Goal: Task Accomplishment & Management: Manage account settings

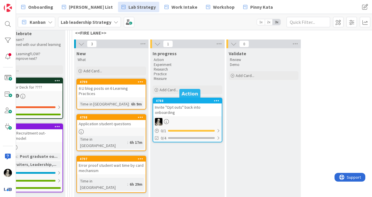
scroll to position [56, 840]
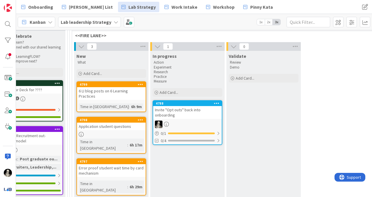
click at [121, 123] on div "Application student questions" at bounding box center [111, 127] width 69 height 8
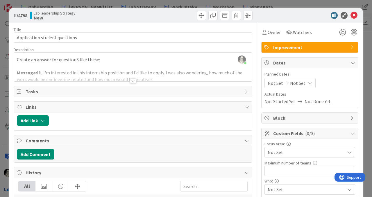
click at [132, 80] on div at bounding box center [133, 81] width 6 height 5
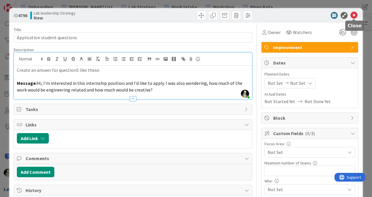
click at [353, 13] on icon at bounding box center [354, 15] width 7 height 7
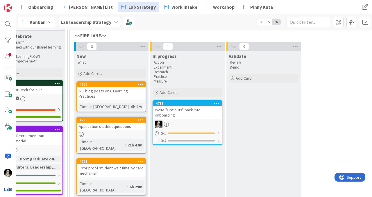
click at [103, 89] on div "6 LI blog posts on 6 Learning Practices" at bounding box center [111, 93] width 69 height 13
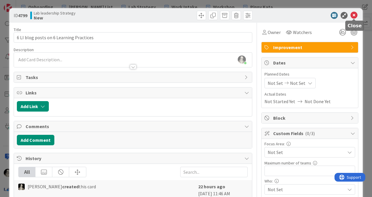
click at [355, 15] on icon at bounding box center [354, 15] width 7 height 7
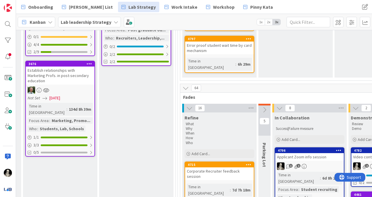
scroll to position [218, 732]
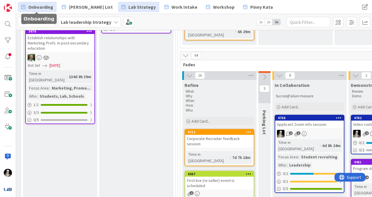
click at [36, 7] on span "Onboarding" at bounding box center [40, 6] width 25 height 7
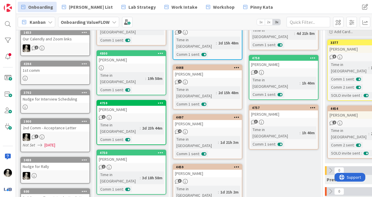
scroll to position [80, 0]
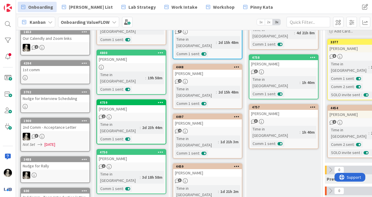
click at [285, 110] on div "[PERSON_NAME]" at bounding box center [283, 114] width 69 height 8
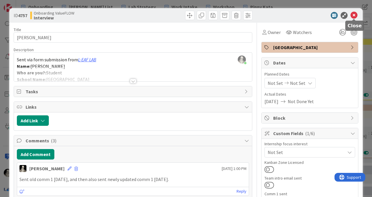
click at [352, 15] on icon at bounding box center [354, 15] width 7 height 7
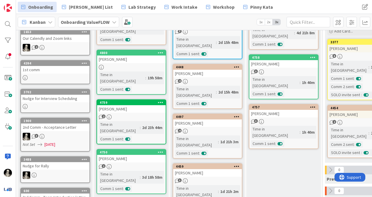
click at [292, 105] on link "4757 Claudia Park 3 Time in Column : 1h 40m Comm 1 sent :" at bounding box center [284, 126] width 70 height 45
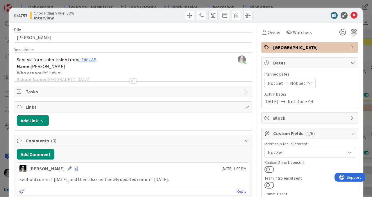
click at [133, 80] on div at bounding box center [133, 81] width 6 height 5
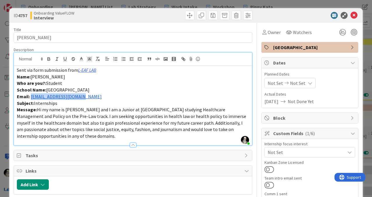
drag, startPoint x: 85, startPoint y: 97, endPoint x: 32, endPoint y: 97, distance: 53.5
click at [32, 97] on p "Email: Claudiaepark@gmail.com" at bounding box center [133, 96] width 232 height 7
copy link "Claudiaepark@gmail.com"
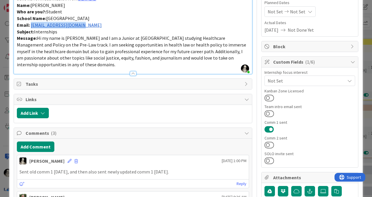
scroll to position [85, 0]
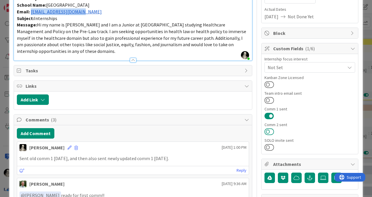
click at [268, 131] on button at bounding box center [270, 132] width 10 height 8
click at [268, 148] on button at bounding box center [270, 148] width 10 height 8
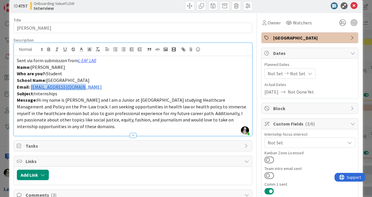
scroll to position [0, 0]
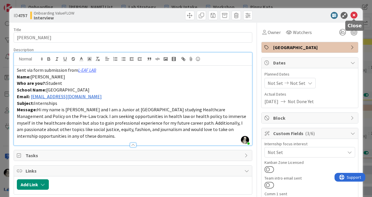
click at [356, 18] on icon at bounding box center [354, 15] width 7 height 7
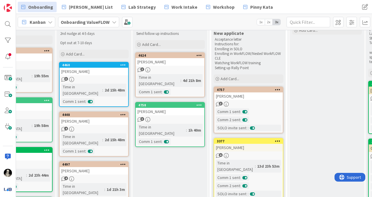
scroll to position [31, 114]
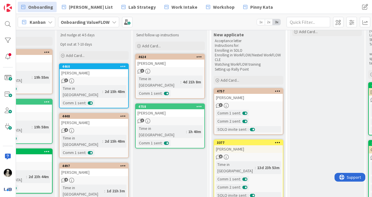
click at [173, 109] on div "[PERSON_NAME]" at bounding box center [170, 113] width 69 height 8
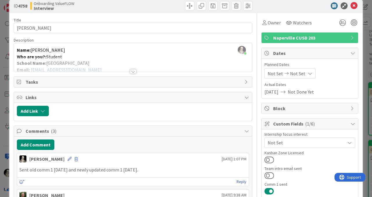
scroll to position [18, 0]
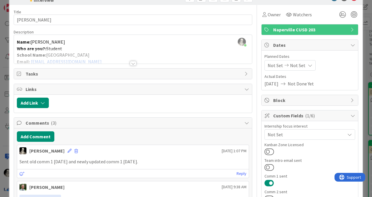
click at [133, 63] on div at bounding box center [133, 63] width 6 height 5
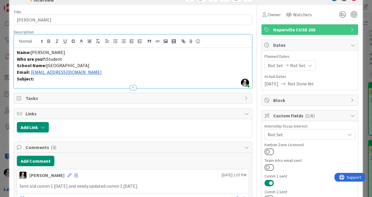
drag, startPoint x: 111, startPoint y: 74, endPoint x: 31, endPoint y: 71, distance: 79.4
click at [31, 71] on p "Email: nlabrahamson@stu.naperville203.org" at bounding box center [133, 72] width 232 height 7
copy link "nlabrahamson@stu.naperville203.org"
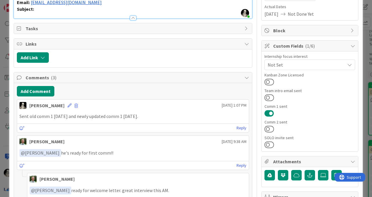
scroll to position [88, 0]
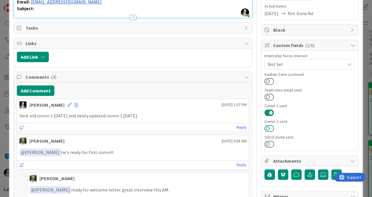
click at [269, 131] on button at bounding box center [270, 129] width 10 height 8
click at [269, 145] on button at bounding box center [270, 144] width 10 height 8
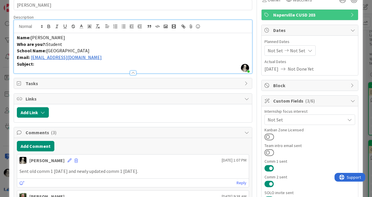
scroll to position [0, 0]
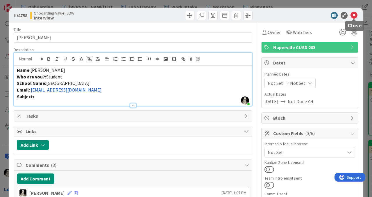
click at [355, 14] on icon at bounding box center [354, 15] width 7 height 7
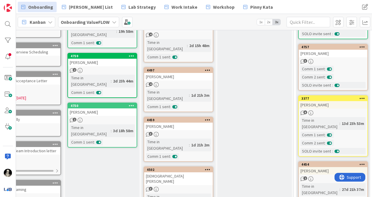
scroll to position [0, 29]
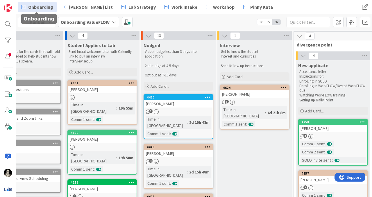
click at [42, 4] on span "Onboarding" at bounding box center [40, 6] width 25 height 7
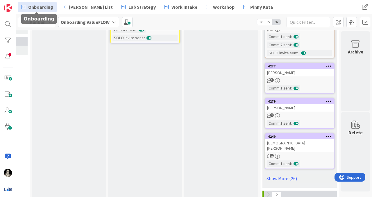
scroll to position [366, 372]
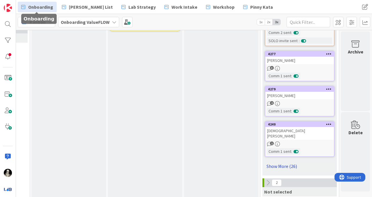
click at [282, 162] on link "Show More (26)" at bounding box center [300, 166] width 70 height 9
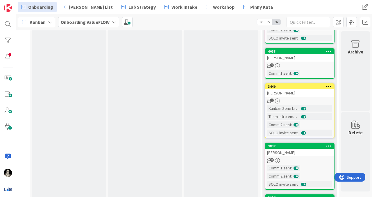
scroll to position [1394, 372]
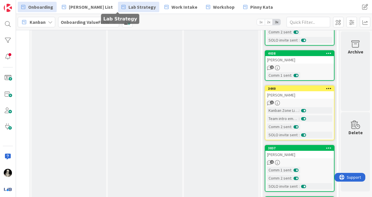
click at [128, 6] on span "Lab Strategy" at bounding box center [141, 6] width 27 height 7
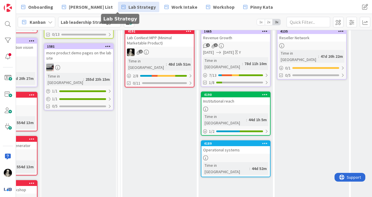
scroll to position [109, 53]
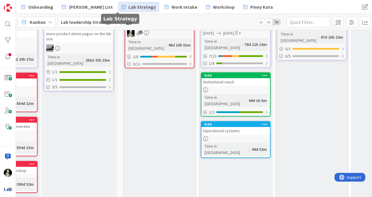
click at [239, 78] on div "Institutional reach" at bounding box center [235, 82] width 69 height 8
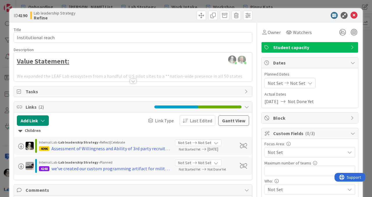
click at [133, 78] on div at bounding box center [133, 74] width 238 height 15
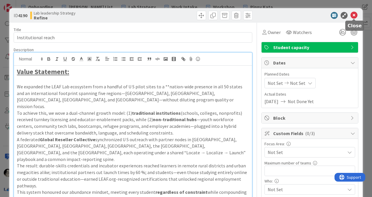
click at [355, 15] on icon at bounding box center [354, 15] width 7 height 7
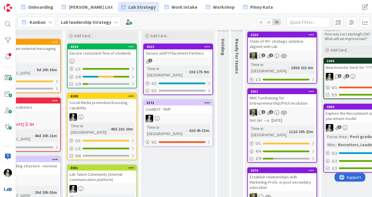
scroll to position [79, 490]
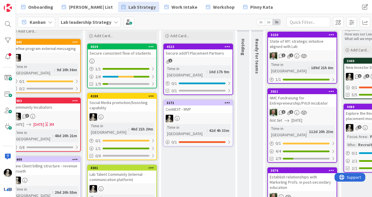
click at [133, 51] on div "Secure consistent flow of students" at bounding box center [122, 53] width 69 height 8
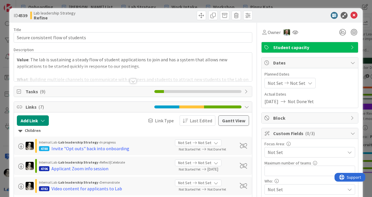
click at [133, 78] on div at bounding box center [133, 74] width 238 height 15
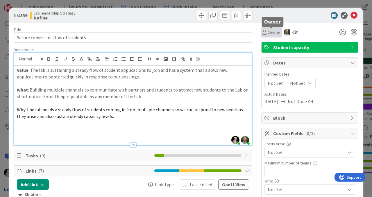
click at [271, 31] on span "Owner" at bounding box center [274, 32] width 13 height 7
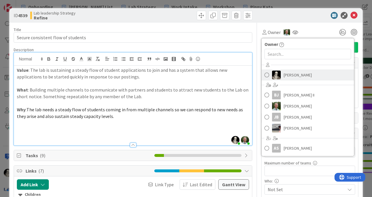
click at [267, 75] on span at bounding box center [267, 75] width 5 height 9
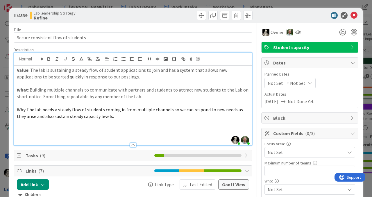
drag, startPoint x: 109, startPoint y: 118, endPoint x: 0, endPoint y: 63, distance: 122.5
click at [0, 63] on div "ID 4539 Lab leadership Strategy Refine Title 34 / 128 Secure consistent flow of…" at bounding box center [186, 98] width 372 height 197
copy div "Value : The lab is sustaining a steady flow of student applications to join and…"
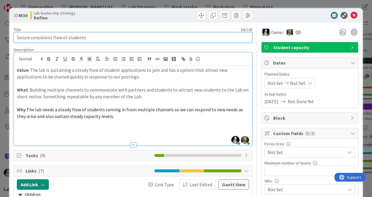
drag, startPoint x: 86, startPoint y: 38, endPoint x: 12, endPoint y: 38, distance: 74.1
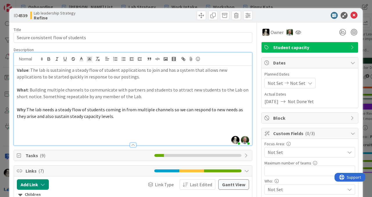
drag, startPoint x: 108, startPoint y: 118, endPoint x: 4, endPoint y: 62, distance: 118.4
click at [4, 62] on div "ID 4539 Lab leadership Strategy Refine Title 34 / 128 Secure consistent flow of…" at bounding box center [186, 98] width 372 height 197
copy div "Value : The lab is sustaining a steady flow of student applications to join and…"
drag, startPoint x: 106, startPoint y: 118, endPoint x: 2, endPoint y: 68, distance: 116.1
click at [2, 67] on div "ID 4539 Lab leadership Strategy Refine Title 34 / 128 Secure consistent flow of…" at bounding box center [186, 98] width 372 height 197
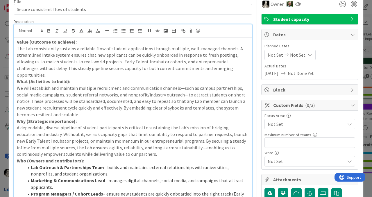
scroll to position [28, 0]
click at [228, 69] on p "The Lab consistently sustains a reliable flow of student applications through m…" at bounding box center [133, 62] width 232 height 33
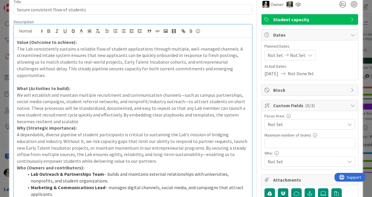
click at [94, 115] on p "We will establish and maintain multiple recruitment and communication channels—…" at bounding box center [133, 108] width 232 height 33
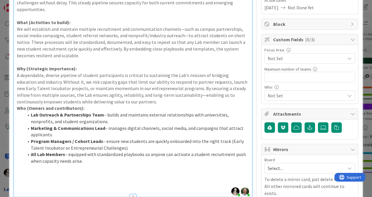
scroll to position [97, 0]
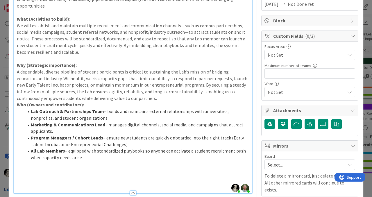
click at [113, 93] on p "A dependable, diverse pipeline of student participants is critical to sustainin…" at bounding box center [133, 85] width 232 height 33
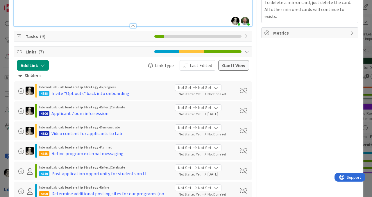
scroll to position [274, 0]
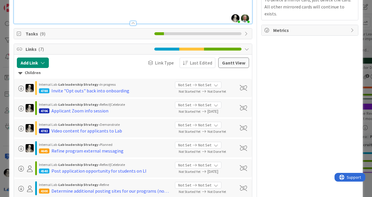
click at [51, 30] on span "Tasks ( 9 )" at bounding box center [89, 33] width 126 height 7
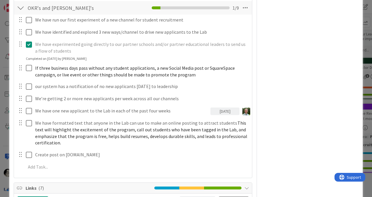
scroll to position [334, 0]
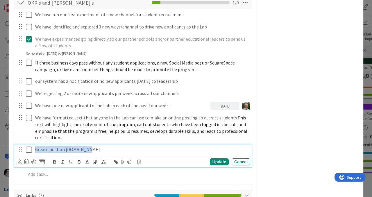
drag, startPoint x: 92, startPoint y: 144, endPoint x: 16, endPoint y: 142, distance: 76.2
click at [17, 144] on div "Create post on [DOMAIN_NAME]" at bounding box center [134, 149] width 234 height 10
click at [303, 122] on div "Owner Owner Remove Set as Watcher Wes Sutkin BJ Ben Johnson II Simon Holzapfel …" at bounding box center [309, 142] width 97 height 906
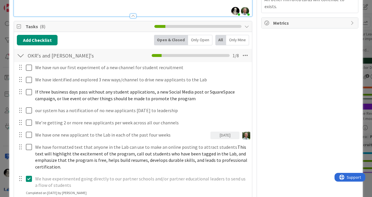
scroll to position [289, 0]
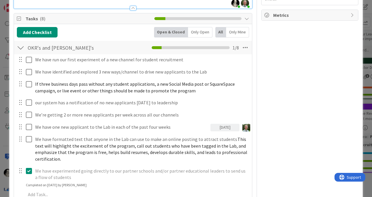
drag, startPoint x: 20, startPoint y: 65, endPoint x: 38, endPoint y: 1, distance: 67.2
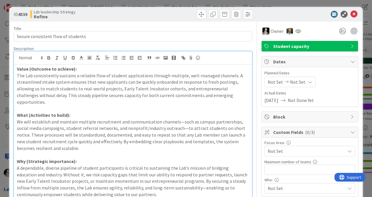
scroll to position [0, 0]
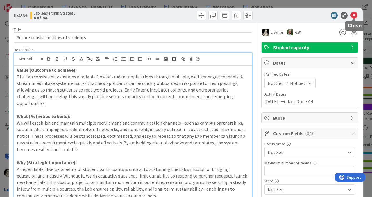
click at [353, 13] on icon at bounding box center [354, 15] width 7 height 7
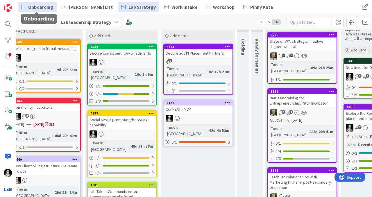
click at [42, 7] on span "Onboarding" at bounding box center [40, 6] width 25 height 7
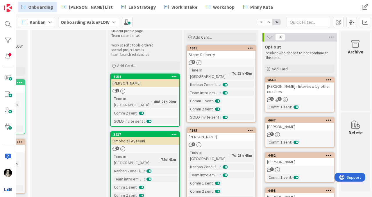
scroll to position [40, 372]
click at [305, 90] on div "[PERSON_NAME] - Interview by other coaches" at bounding box center [299, 88] width 69 height 13
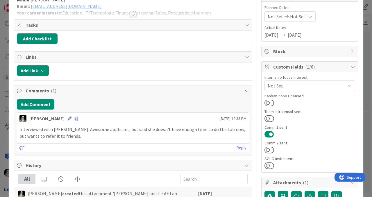
scroll to position [69, 0]
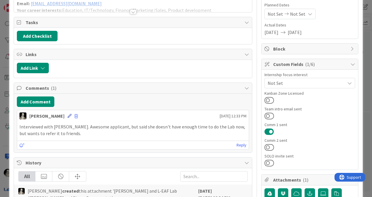
click at [67, 116] on icon at bounding box center [69, 116] width 4 height 4
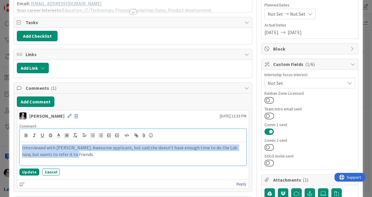
drag, startPoint x: 64, startPoint y: 156, endPoint x: 8, endPoint y: 144, distance: 56.6
click at [8, 144] on div "ID 4563 Onboarding ValueFLOW Opt out Title 40 / 128 Angela Wang - Interview by …" at bounding box center [186, 98] width 372 height 197
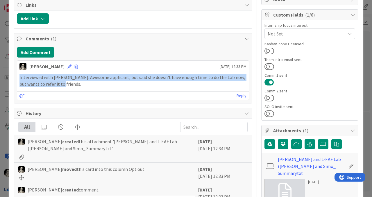
scroll to position [118, 0]
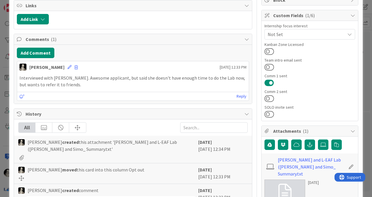
click at [42, 81] on p "Interviewed with [PERSON_NAME]. Awesome applicant, but said she doesn't have en…" at bounding box center [132, 81] width 227 height 13
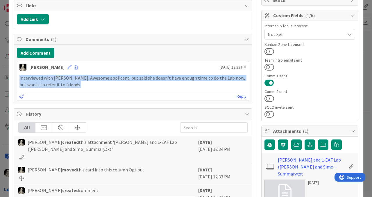
click at [42, 81] on p "Interviewed with [PERSON_NAME]. Awesome applicant, but said she doesn't have en…" at bounding box center [132, 81] width 227 height 13
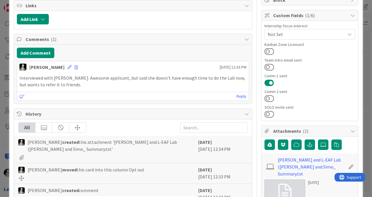
click at [64, 87] on p "Interviewed with [PERSON_NAME]. Awesome applicant, but said she doesn't have en…" at bounding box center [132, 81] width 227 height 13
click at [67, 65] on icon at bounding box center [69, 67] width 4 height 4
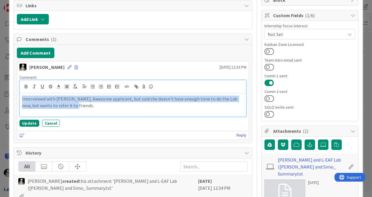
drag, startPoint x: 65, startPoint y: 108, endPoint x: 11, endPoint y: 99, distance: 54.6
click at [11, 99] on div "ID 4563 Onboarding ValueFLOW Opt out Title 40 / 128 Angela Wang - Interview by …" at bounding box center [185, 105] width 353 height 430
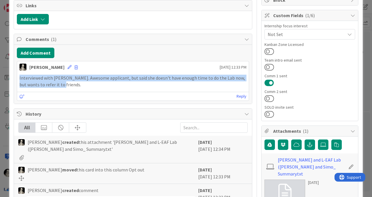
scroll to position [99, 0]
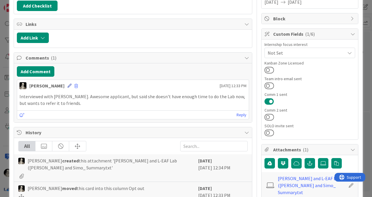
click at [67, 87] on icon at bounding box center [69, 86] width 4 height 4
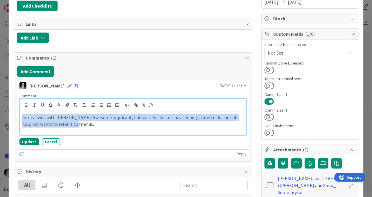
drag, startPoint x: 65, startPoint y: 123, endPoint x: 0, endPoint y: 115, distance: 65.9
click at [0, 115] on div "ID 4563 Onboarding ValueFLOW Opt out Title 40 / 128 Angela Wang - Interview by …" at bounding box center [186, 98] width 372 height 197
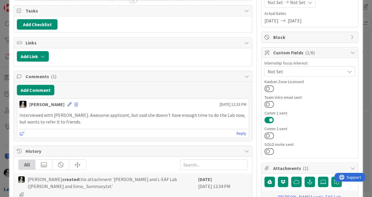
click at [67, 103] on icon at bounding box center [69, 104] width 4 height 4
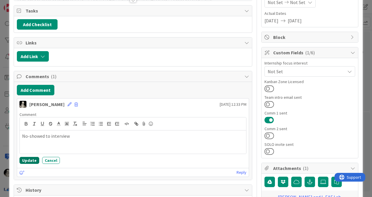
click at [28, 159] on button "Update" at bounding box center [29, 160] width 20 height 7
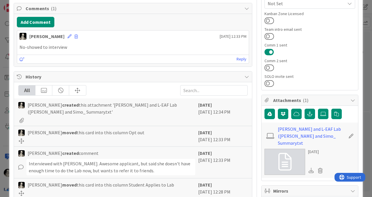
scroll to position [207, 0]
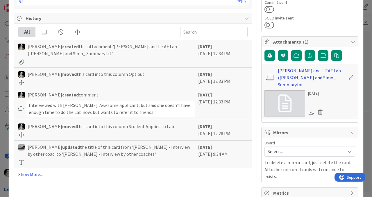
click at [307, 71] on link "Elisa Yan and L-EAF Lab (Pinny and Simo_ Summary.txt" at bounding box center [311, 77] width 67 height 21
click at [311, 109] on icon at bounding box center [311, 111] width 5 height 5
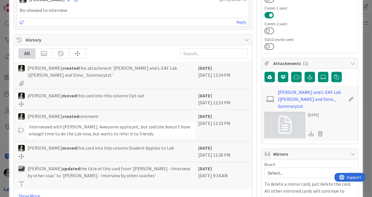
scroll to position [194, 0]
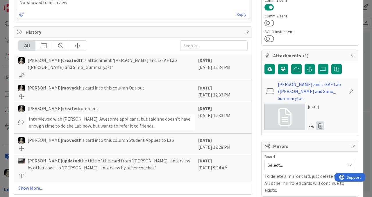
click at [319, 122] on icon at bounding box center [320, 126] width 8 height 9
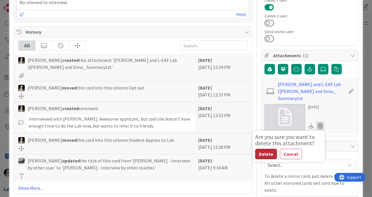
click at [266, 149] on button "Delete" at bounding box center [266, 154] width 22 height 10
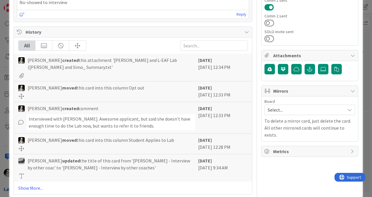
scroll to position [0, 0]
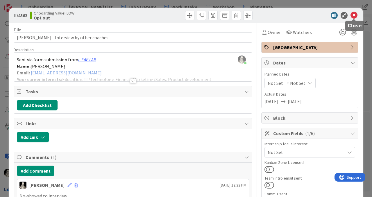
click at [355, 14] on icon at bounding box center [354, 15] width 7 height 7
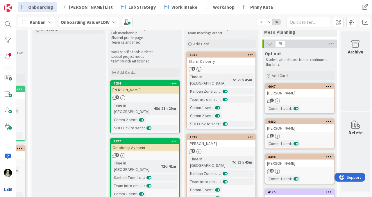
scroll to position [35, 372]
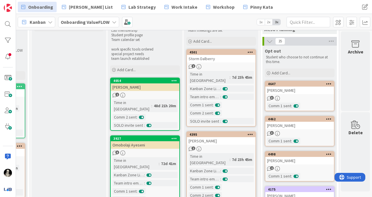
click at [297, 93] on div "[PERSON_NAME]" at bounding box center [299, 91] width 69 height 8
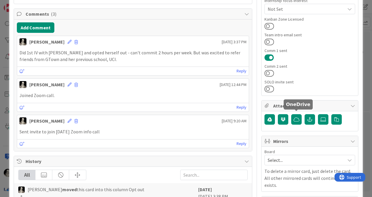
scroll to position [153, 0]
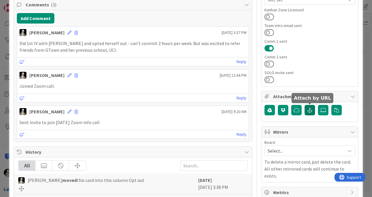
click at [310, 108] on icon "button" at bounding box center [309, 110] width 5 height 5
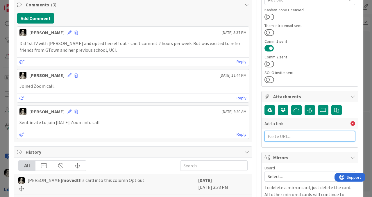
click at [286, 135] on input "text" at bounding box center [310, 136] width 91 height 10
paste input "Value (Outcome to achieve): The Lab consistently sustains a reliable flow of st…"
type input "Value (Outcome to achieve): The Lab consistently sustains a reliable flow of st…"
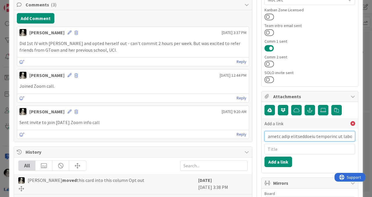
click at [297, 138] on input "text" at bounding box center [310, 136] width 91 height 10
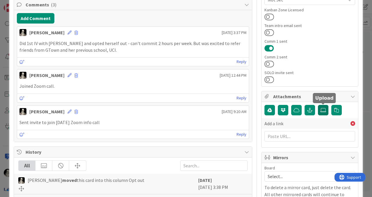
click at [324, 108] on icon at bounding box center [323, 110] width 6 height 5
click at [318, 105] on input "file" at bounding box center [318, 105] width 0 height 0
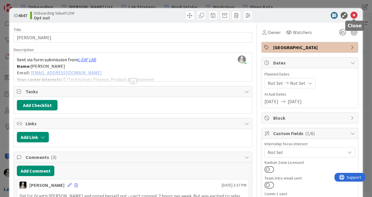
click at [355, 13] on icon at bounding box center [354, 15] width 7 height 7
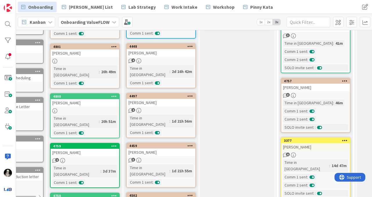
scroll to position [0, 47]
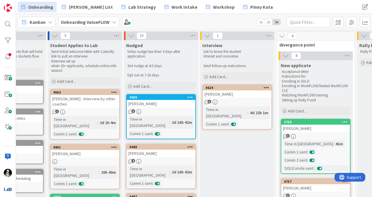
drag, startPoint x: 207, startPoint y: 137, endPoint x: 52, endPoint y: 1, distance: 206.2
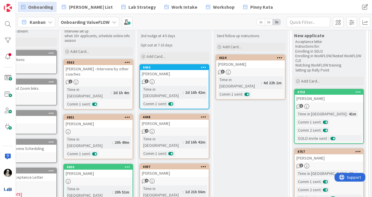
scroll to position [32, 33]
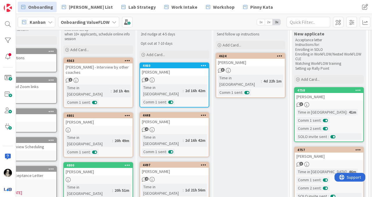
click at [97, 66] on div "[PERSON_NAME] - Interview by other coaches" at bounding box center [98, 69] width 69 height 13
click at [104, 76] on div "[PERSON_NAME] - Interview by other coaches" at bounding box center [98, 69] width 69 height 13
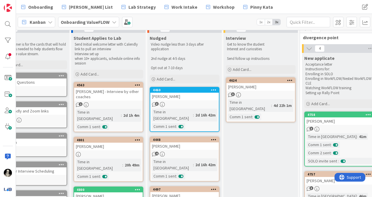
scroll to position [4, 22]
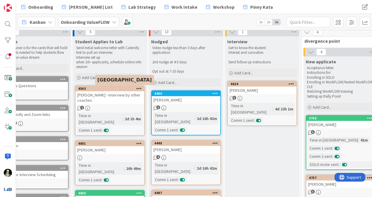
click at [102, 90] on div "4563" at bounding box center [111, 89] width 66 height 4
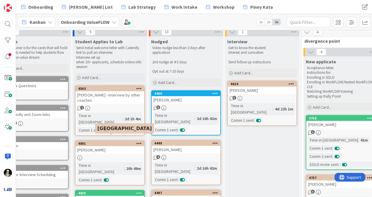
click at [110, 142] on div "4801" at bounding box center [111, 144] width 66 height 4
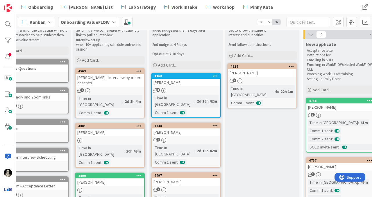
scroll to position [0, 22]
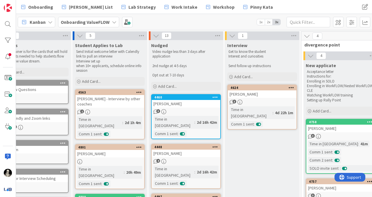
click at [105, 95] on div "[PERSON_NAME] - Interview by other coaches" at bounding box center [110, 101] width 69 height 13
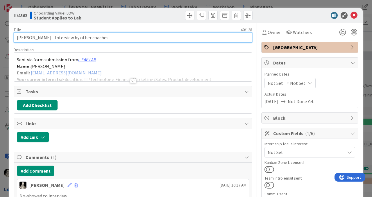
click at [104, 36] on input "[PERSON_NAME] - Interview by other coaches" at bounding box center [133, 37] width 239 height 10
type input "[PERSON_NAME]"
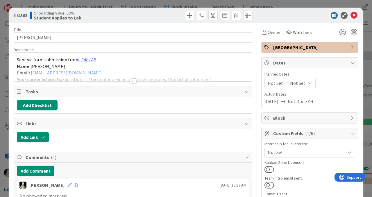
click at [158, 61] on p "Sent via form submission from L-EAF LAB" at bounding box center [133, 59] width 232 height 7
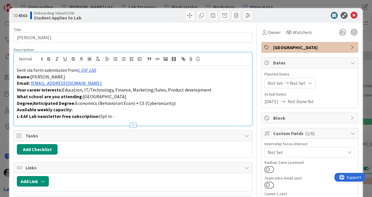
scroll to position [241, 0]
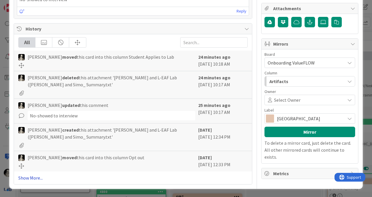
click at [36, 176] on link "Show More..." at bounding box center [132, 177] width 229 height 7
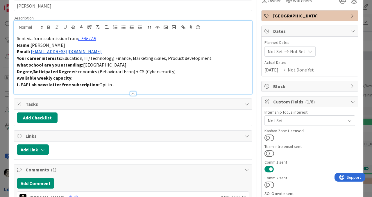
scroll to position [0, 0]
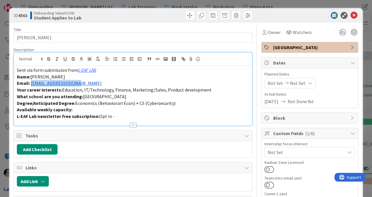
drag, startPoint x: 82, startPoint y: 85, endPoint x: 31, endPoint y: 84, distance: 50.6
click at [31, 84] on p "Email: [EMAIL_ADDRESS][DOMAIN_NAME]" at bounding box center [133, 83] width 232 height 7
copy link "[EMAIL_ADDRESS][DOMAIN_NAME]"
click at [354, 14] on icon at bounding box center [354, 15] width 7 height 7
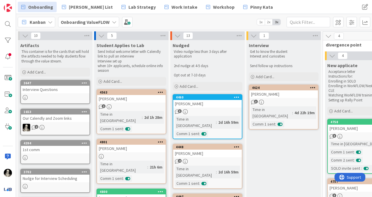
click at [61, 120] on div "Our Calendly and Zoom links" at bounding box center [55, 119] width 69 height 8
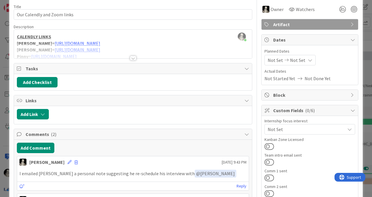
click at [133, 58] on div at bounding box center [133, 58] width 6 height 5
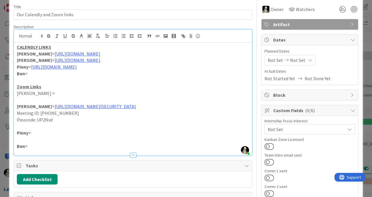
drag, startPoint x: 108, startPoint y: 67, endPoint x: 14, endPoint y: 57, distance: 94.2
click at [14, 57] on div "CALENDLY LINKS [PERSON_NAME] = [URL][DOMAIN_NAME] [PERSON_NAME] = [URL][DOMAIN_…" at bounding box center [133, 99] width 238 height 113
copy div "[PERSON_NAME] = [URL][DOMAIN_NAME] [PERSON_NAME] = [URL][DOMAIN_NAME] Pinny = […"
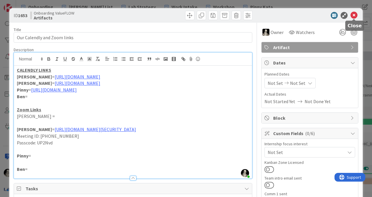
click at [355, 15] on icon at bounding box center [354, 15] width 7 height 7
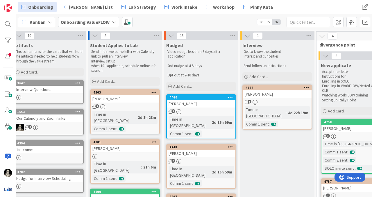
scroll to position [0, 8]
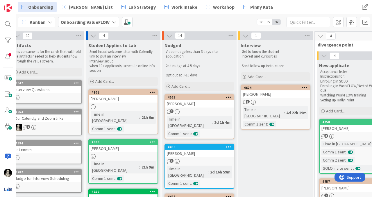
click at [201, 109] on link "4563 [PERSON_NAME] 1 Time in [GEOGRAPHIC_DATA] : 2d 1h 4m Comm 1 sent :" at bounding box center [200, 116] width 70 height 45
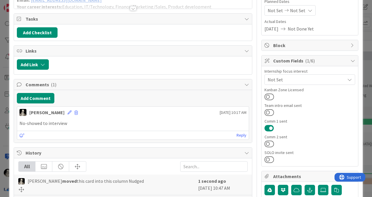
scroll to position [77, 0]
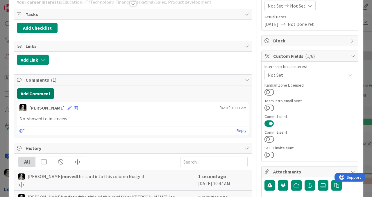
click at [40, 92] on button "Add Comment" at bounding box center [36, 93] width 38 height 10
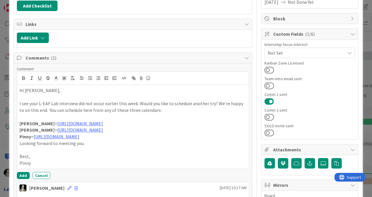
scroll to position [107, 0]
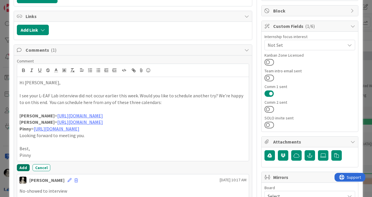
click at [22, 167] on button "Add" at bounding box center [23, 167] width 13 height 7
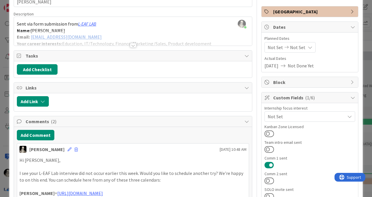
scroll to position [0, 0]
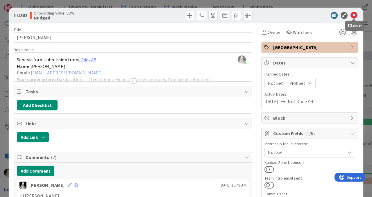
click at [354, 14] on icon at bounding box center [354, 15] width 7 height 7
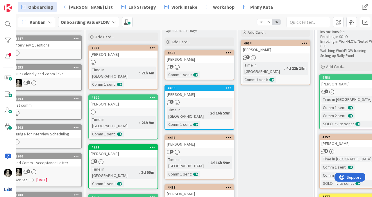
scroll to position [46, 8]
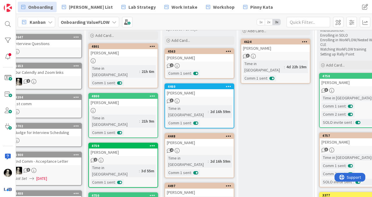
click at [197, 148] on div "4" at bounding box center [199, 150] width 69 height 5
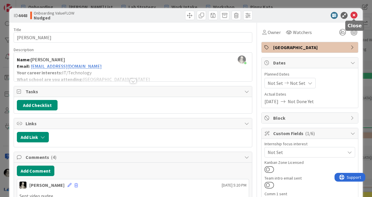
click at [353, 15] on icon at bounding box center [354, 15] width 7 height 7
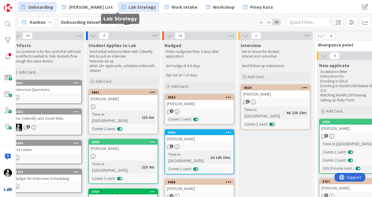
click at [128, 4] on span "Lab Strategy" at bounding box center [141, 6] width 27 height 7
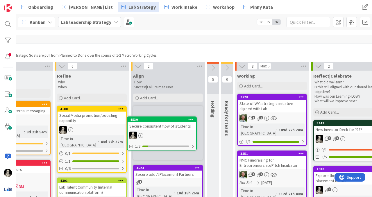
scroll to position [18, 520]
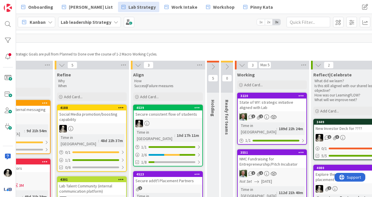
click at [161, 118] on link "4539 Secure consistent flow of students Time in [GEOGRAPHIC_DATA] : 10d 17h 11m…" at bounding box center [168, 136] width 70 height 62
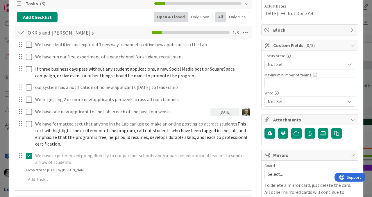
scroll to position [92, 0]
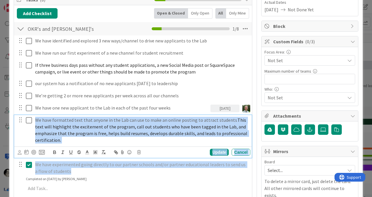
drag, startPoint x: 70, startPoint y: 160, endPoint x: 22, endPoint y: 42, distance: 127.7
click at [22, 42] on div "We have identified and explored 3 new ways/channel to drive new applicants to t…" at bounding box center [133, 115] width 232 height 160
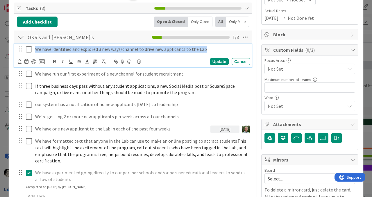
drag, startPoint x: 35, startPoint y: 48, endPoint x: 140, endPoint y: 136, distance: 136.6
click at [140, 136] on div "We have identified and explored 3 new ways/channel to drive new applicants to t…" at bounding box center [133, 124] width 232 height 160
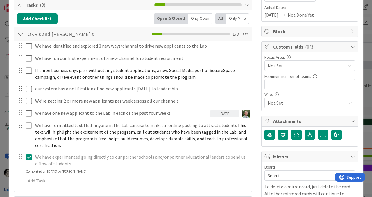
scroll to position [88, 0]
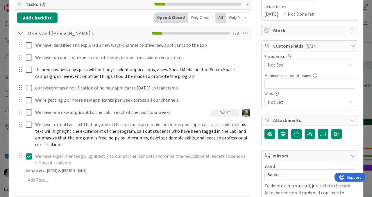
click at [20, 31] on div at bounding box center [21, 33] width 8 height 10
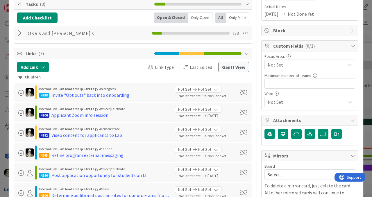
click at [19, 32] on div at bounding box center [21, 33] width 8 height 10
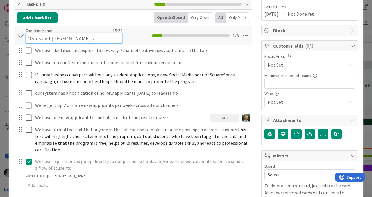
click at [28, 33] on input "OKR's and [PERSON_NAME]'s" at bounding box center [74, 38] width 97 height 10
click at [85, 38] on input "Original OKR's and [PERSON_NAME]'s" at bounding box center [74, 38] width 97 height 10
type input "Original OKR's - See new list"
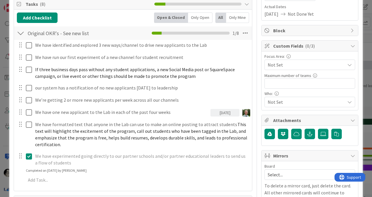
click at [104, 19] on div "Add Checklist Open & Closed Only Open All Only Mine" at bounding box center [133, 18] width 232 height 10
click at [19, 35] on div at bounding box center [21, 33] width 8 height 10
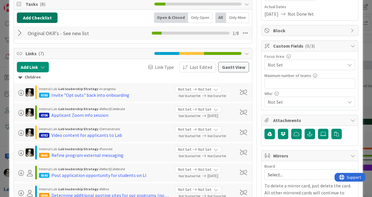
click at [46, 15] on button "Add Checklist" at bounding box center [37, 18] width 41 height 10
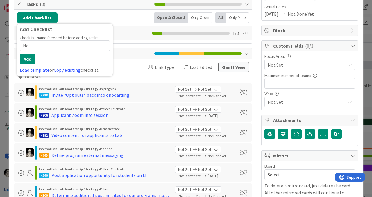
type input "N"
type input "Refined OKRs"
click at [29, 56] on button "Add" at bounding box center [27, 59] width 15 height 10
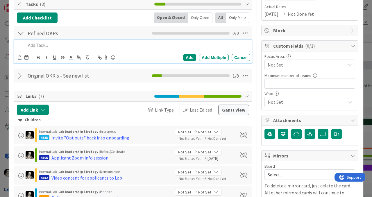
click at [50, 47] on p at bounding box center [137, 45] width 222 height 7
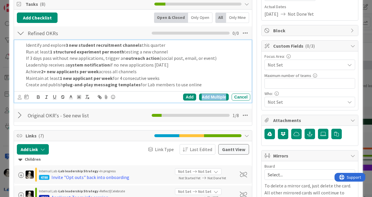
click at [214, 96] on div "Add Multiple" at bounding box center [214, 97] width 30 height 7
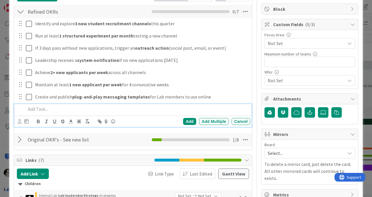
scroll to position [111, 0]
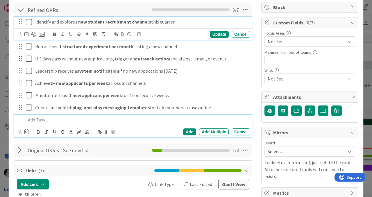
drag, startPoint x: 175, startPoint y: 23, endPoint x: 151, endPoint y: 21, distance: 24.5
click at [151, 21] on p "Identify and explore 3 new student recruitment channels this quarter" at bounding box center [141, 22] width 213 height 7
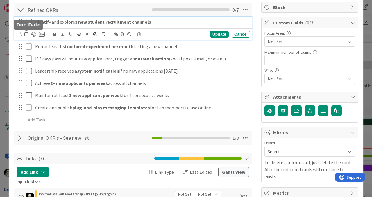
click at [27, 33] on icon at bounding box center [26, 34] width 4 height 5
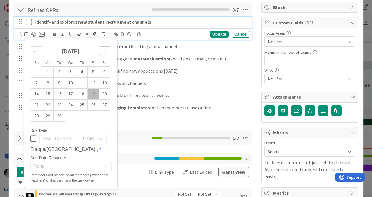
click at [105, 49] on icon "Move forward to switch to the next month." at bounding box center [105, 52] width 6 height 6
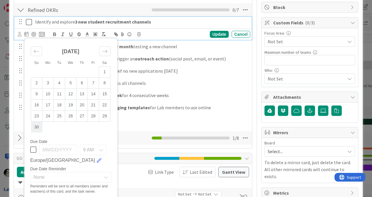
click at [36, 126] on td "30" at bounding box center [36, 127] width 11 height 11
type input "[DATE]"
click at [215, 31] on div "Update" at bounding box center [219, 34] width 19 height 7
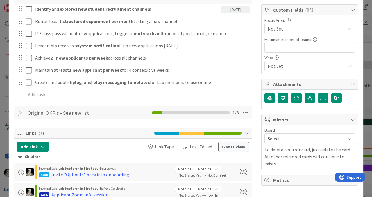
scroll to position [123, 0]
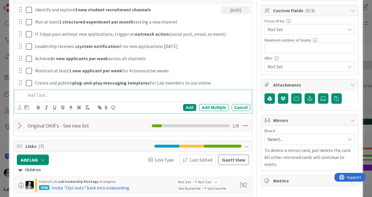
click at [51, 98] on p at bounding box center [137, 95] width 222 height 7
click at [44, 96] on p at bounding box center [137, 95] width 222 height 7
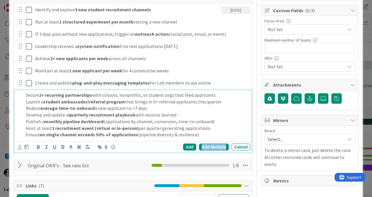
click at [213, 147] on div "Add Multiple" at bounding box center [214, 147] width 30 height 7
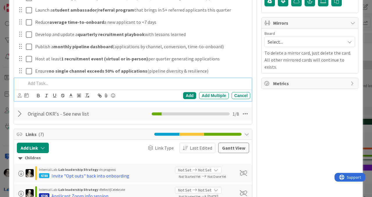
scroll to position [222, 0]
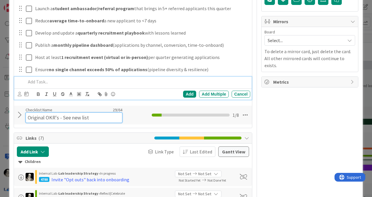
click at [81, 113] on input "Original OKR's - See new list" at bounding box center [74, 118] width 97 height 10
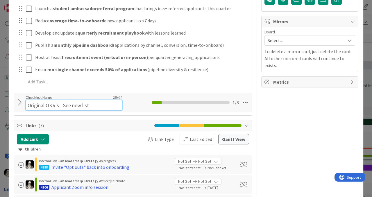
click at [92, 107] on input "Original OKR's - See new list" at bounding box center [74, 105] width 97 height 10
click at [77, 105] on input "Original OKR's - See new list above" at bounding box center [74, 105] width 97 height 10
type input "Original OKR's - See refined list above"
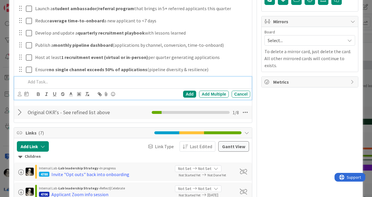
click at [147, 84] on p at bounding box center [137, 81] width 222 height 7
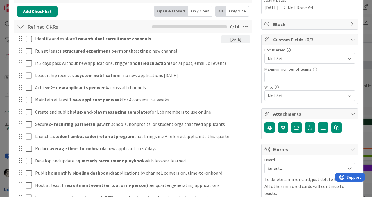
scroll to position [99, 0]
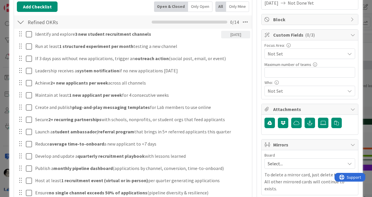
click at [22, 21] on div at bounding box center [21, 22] width 8 height 10
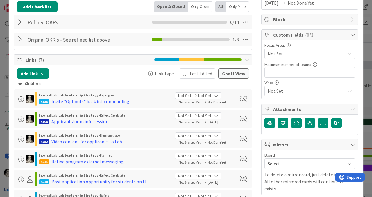
click at [18, 41] on div at bounding box center [21, 39] width 8 height 10
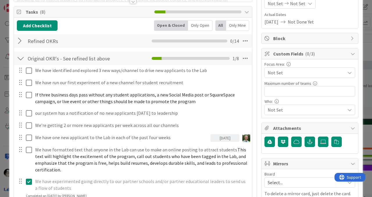
scroll to position [72, 0]
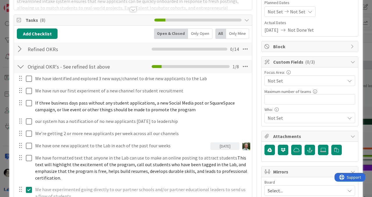
click at [21, 66] on div at bounding box center [21, 66] width 8 height 10
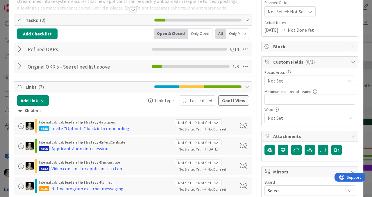
click at [19, 47] on div at bounding box center [21, 49] width 8 height 10
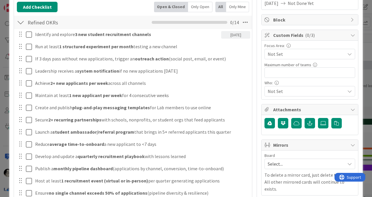
scroll to position [101, 0]
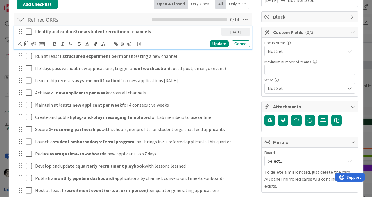
click at [35, 32] on p "Identify and explore 3 new student recruitment channels" at bounding box center [127, 31] width 184 height 7
click at [167, 34] on p "Identify and explore 3 new student recruitment channels" at bounding box center [127, 31] width 184 height 7
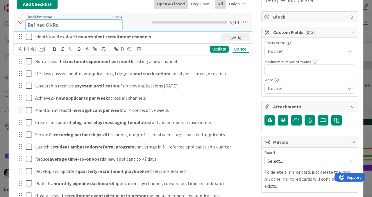
click at [95, 22] on input "Refined OKRs" at bounding box center [74, 24] width 97 height 10
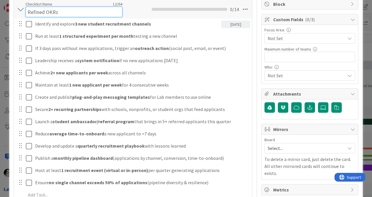
scroll to position [113, 0]
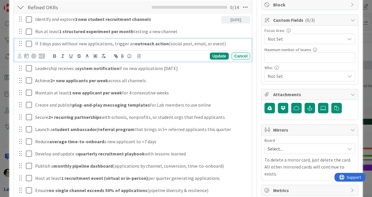
drag, startPoint x: 228, startPoint y: 50, endPoint x: 205, endPoint y: 52, distance: 22.4
click at [206, 52] on div "If 3 days pass without new applications, trigger an outreach action (social pos…" at bounding box center [133, 50] width 238 height 23
drag, startPoint x: 225, startPoint y: 43, endPoint x: 20, endPoint y: 42, distance: 205.5
click at [20, 42] on div "If 3 days pass without new applications, trigger an outreach action (social pos…" at bounding box center [134, 44] width 234 height 10
click at [217, 53] on div "Update" at bounding box center [219, 56] width 19 height 7
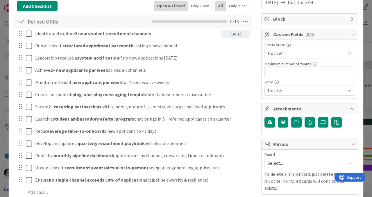
scroll to position [99, 0]
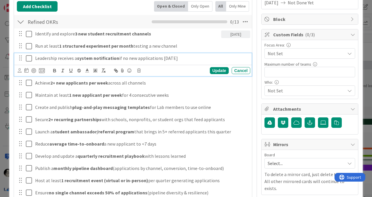
click at [183, 59] on p "Leadership receives a system notification if no new applications [DATE]" at bounding box center [141, 58] width 213 height 7
click at [66, 58] on p "Leadership receives a system notification if no new applications [DATE]" at bounding box center [141, 58] width 213 height 7
click at [218, 69] on div "Update" at bounding box center [219, 70] width 19 height 7
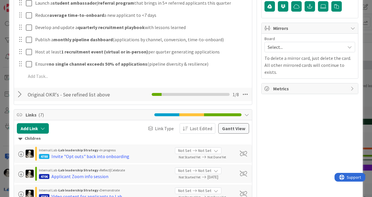
scroll to position [229, 0]
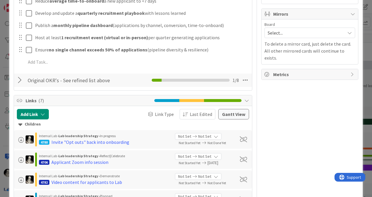
click at [19, 80] on div at bounding box center [21, 80] width 8 height 10
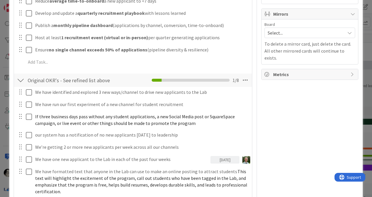
click at [19, 80] on div at bounding box center [21, 80] width 8 height 10
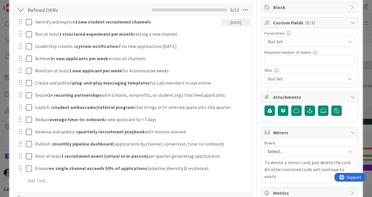
scroll to position [112, 0]
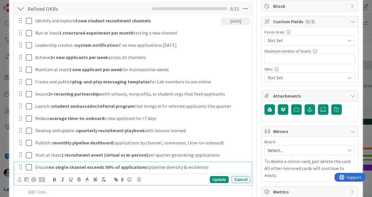
click at [53, 167] on strong "no single channel exceeds 50% of applications" at bounding box center [98, 167] width 99 height 6
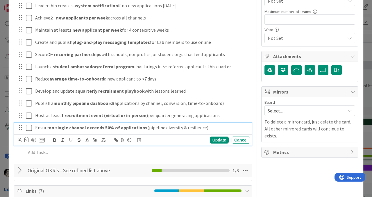
scroll to position [152, 0]
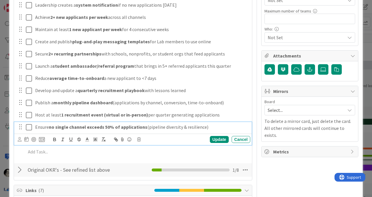
click at [40, 127] on p "Ensure no single channel exceeds 50% of applications (pipeline diversity & resi…" at bounding box center [141, 127] width 213 height 7
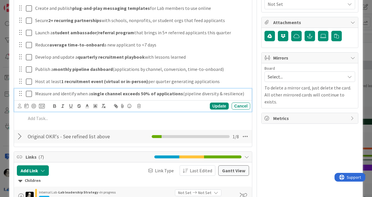
scroll to position [185, 0]
click at [220, 104] on div "Update" at bounding box center [219, 106] width 19 height 7
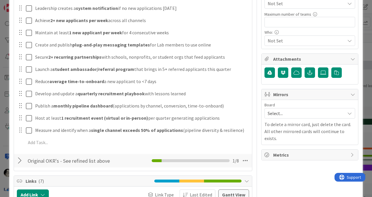
scroll to position [147, 0]
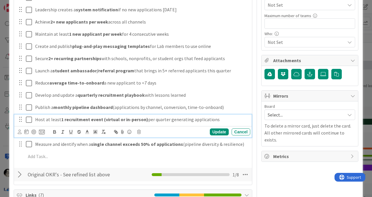
click at [218, 120] on p "Host at least 1 recruitment event (virtual or in-person) per quarter generating…" at bounding box center [141, 119] width 213 height 7
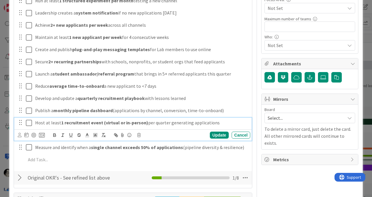
scroll to position [150, 0]
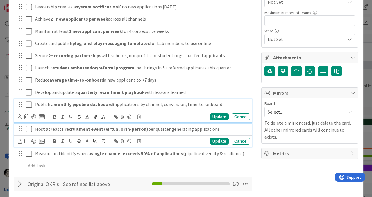
click at [108, 106] on strong "monthly pipeline dashboard" at bounding box center [82, 104] width 59 height 6
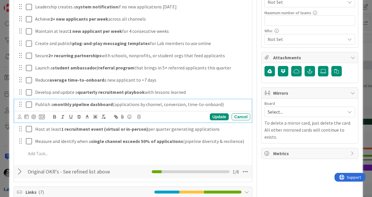
click at [42, 105] on p "Publish a monthly pipeline dashboard (applications by channel, conversion, time…" at bounding box center [141, 104] width 213 height 7
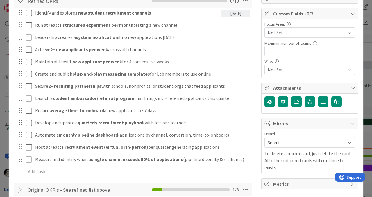
scroll to position [122, 0]
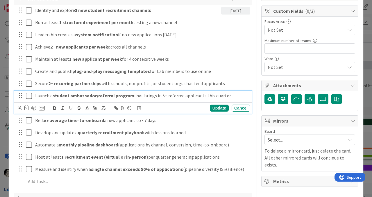
click at [205, 96] on p "Launch a student ambassador/referral program that brings in 5+ referred applica…" at bounding box center [141, 95] width 213 height 7
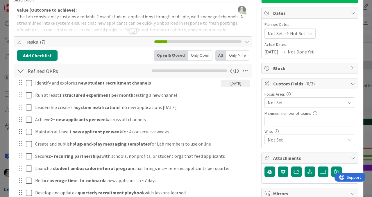
scroll to position [0, 0]
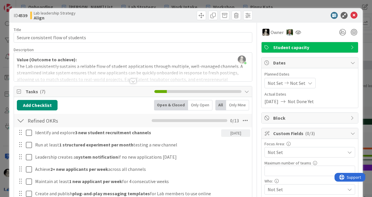
click at [132, 81] on div at bounding box center [133, 81] width 6 height 5
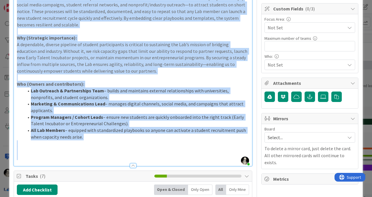
scroll to position [140, 0]
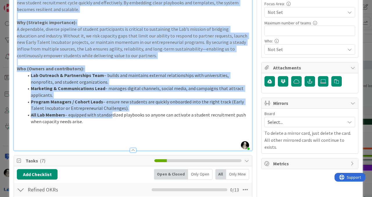
drag, startPoint x: 17, startPoint y: 70, endPoint x: 110, endPoint y: 111, distance: 101.5
click at [110, 110] on div "Value (Outcome to achieve): The Lab consistently sustains a reliable flow of st…" at bounding box center [133, 38] width 238 height 225
click at [110, 112] on li "All Lab Members – equipped with standardized playbooks so anyone can activate a…" at bounding box center [136, 118] width 225 height 13
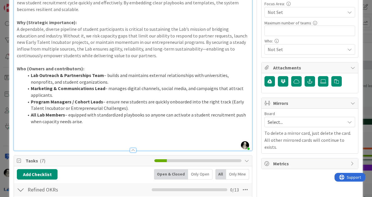
click at [95, 113] on li "All Lab Members – equipped with standardized playbooks so anyone can activate a…" at bounding box center [136, 118] width 225 height 13
click at [100, 27] on p "A dependable, diverse pipeline of student participants is critical to sustainin…" at bounding box center [133, 42] width 232 height 33
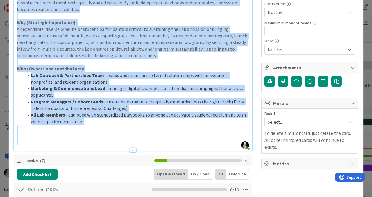
copy div "Lorem (Ipsumdo si ametcon): Adi Eli seddoeiusmod temporin u laboreet dolo ma al…"
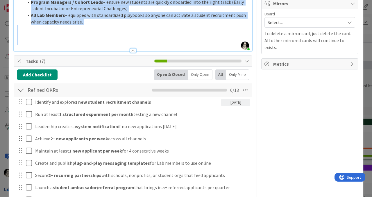
scroll to position [235, 0]
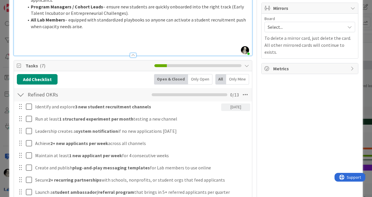
click at [20, 90] on div at bounding box center [21, 95] width 8 height 10
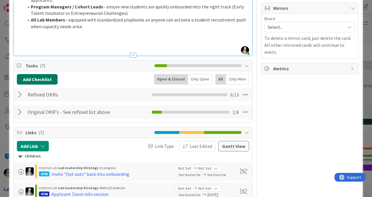
click at [44, 74] on button "Add Checklist" at bounding box center [37, 79] width 41 height 10
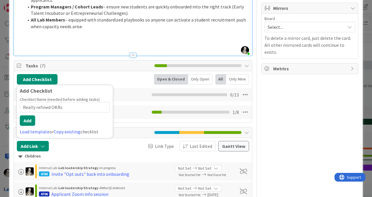
click at [36, 102] on input "Really refined OKRs" at bounding box center [65, 107] width 90 height 10
type input "Really refined OKRs"
click at [26, 115] on button "Add" at bounding box center [27, 120] width 15 height 10
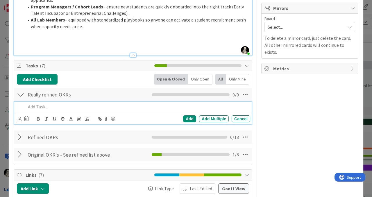
click at [48, 103] on p at bounding box center [137, 106] width 222 height 7
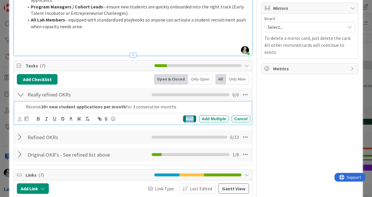
click at [189, 115] on div "Add" at bounding box center [189, 118] width 13 height 7
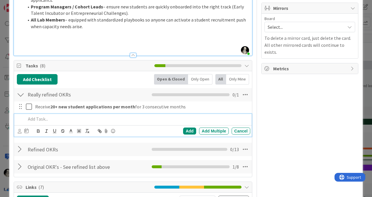
click at [42, 116] on p at bounding box center [137, 119] width 222 height 7
drag, startPoint x: 26, startPoint y: 113, endPoint x: 33, endPoint y: 95, distance: 19.4
click at [26, 116] on p "Set up system notifications if 3 days pass without a new application" at bounding box center [137, 119] width 222 height 7
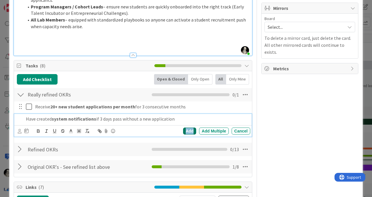
click at [191, 128] on div "Add" at bounding box center [189, 131] width 13 height 7
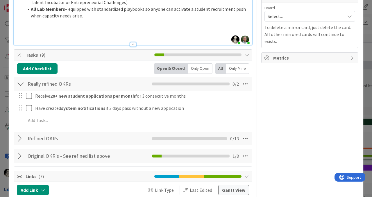
scroll to position [248, 0]
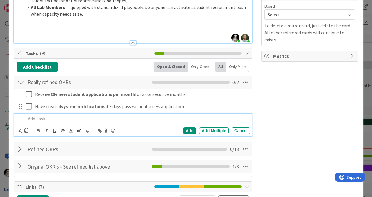
click at [59, 115] on p at bounding box center [137, 118] width 222 height 7
click at [47, 116] on strong "50%+ conversion of applicants to interview stage" at bounding box center [93, 119] width 105 height 6
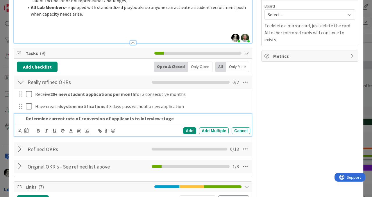
click at [172, 115] on p "Determine current rate of conversion of applicants to interview stage ." at bounding box center [137, 118] width 222 height 7
click at [67, 116] on strong "Determine current rate of conversion of applicants to interview stage" at bounding box center [100, 119] width 148 height 6
click at [175, 115] on p "Determine current state of conversion of applicants to interview stage" at bounding box center [137, 118] width 222 height 7
click at [189, 127] on div "Add" at bounding box center [189, 130] width 13 height 7
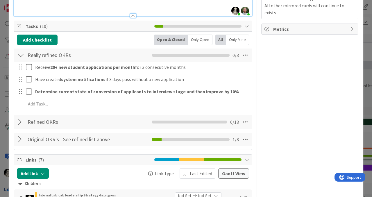
scroll to position [278, 0]
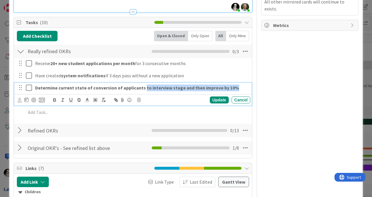
drag, startPoint x: 142, startPoint y: 81, endPoint x: 236, endPoint y: 80, distance: 94.2
click at [236, 85] on p "Determine current state of conversion of applicants to interview stage and then…" at bounding box center [141, 88] width 213 height 7
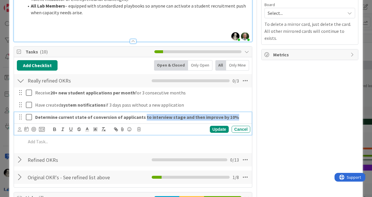
scroll to position [249, 0]
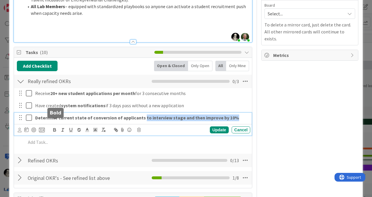
click at [56, 127] on icon "button" at bounding box center [54, 129] width 5 height 5
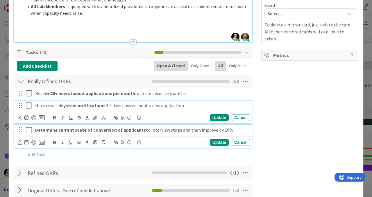
scroll to position [261, 0]
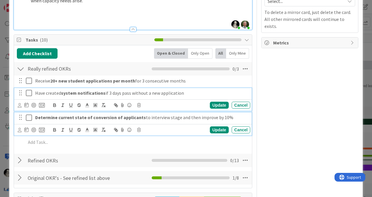
click at [199, 95] on div "Have created system notifications if 3 days pass without a new application Upda…" at bounding box center [133, 99] width 238 height 23
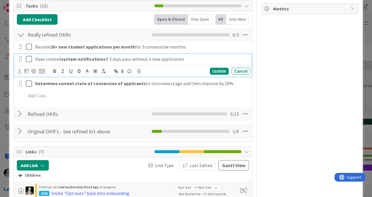
scroll to position [296, 0]
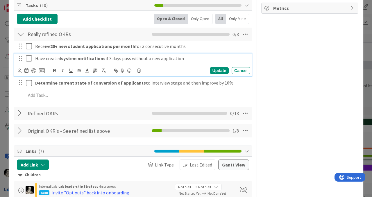
click at [102, 56] on strong "system notifications" at bounding box center [83, 59] width 44 height 6
click at [297, 97] on div "Owner Student capacity Dates Planned Dates Not Set Not Set Actual Dates [DATE] …" at bounding box center [309, 124] width 97 height 794
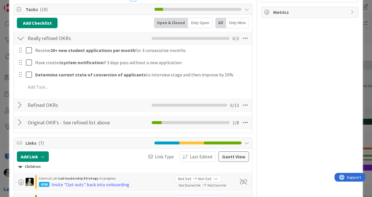
scroll to position [295, 0]
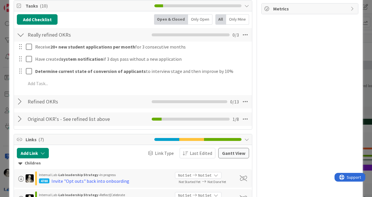
click at [19, 97] on div at bounding box center [21, 102] width 8 height 10
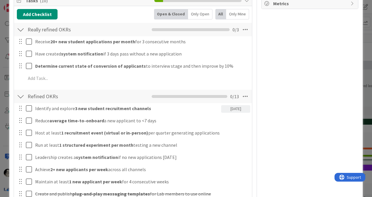
scroll to position [297, 0]
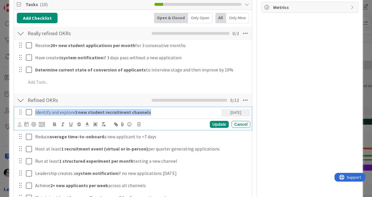
drag, startPoint x: 154, startPoint y: 107, endPoint x: 33, endPoint y: 106, distance: 121.2
click at [33, 107] on div "Identify and explore 3 new student recruitment channels [DATE]" at bounding box center [134, 112] width 234 height 10
copy p "Identify and explore 3 new student recruitment channels"
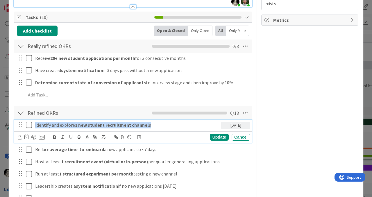
scroll to position [282, 0]
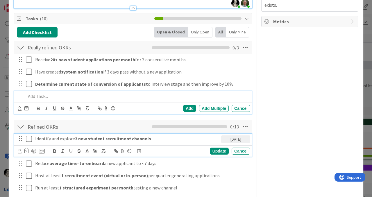
click at [41, 93] on p at bounding box center [137, 96] width 222 height 7
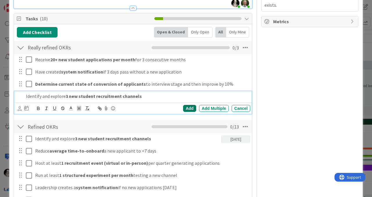
scroll to position [294, 0]
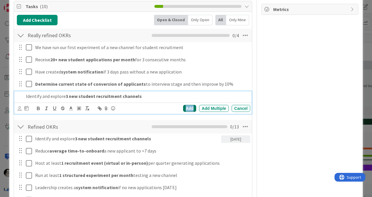
click at [188, 105] on div "Add" at bounding box center [189, 108] width 13 height 7
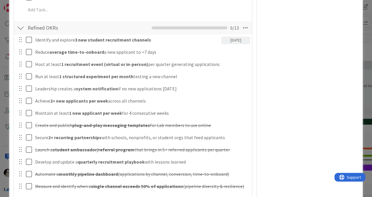
scroll to position [394, 0]
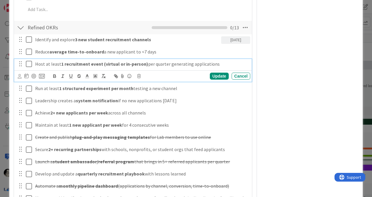
drag, startPoint x: 218, startPoint y: 58, endPoint x: 33, endPoint y: 56, distance: 184.9
click at [33, 59] on div "Host at least 1 recruitment event (virtual or in-person) per quarter generating…" at bounding box center [141, 64] width 217 height 10
copy p "Host at least 1 recruitment event (virtual or in-person) per quarter generating…"
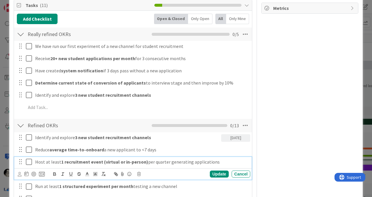
scroll to position [286, 0]
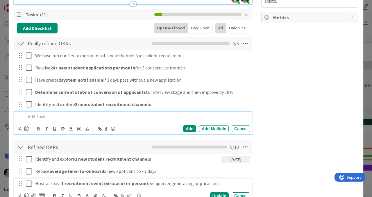
click at [43, 113] on p at bounding box center [137, 116] width 222 height 7
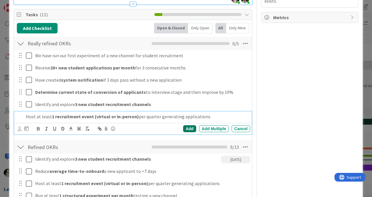
click at [183, 125] on div "Add" at bounding box center [189, 128] width 13 height 7
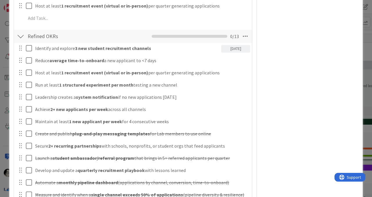
scroll to position [395, 0]
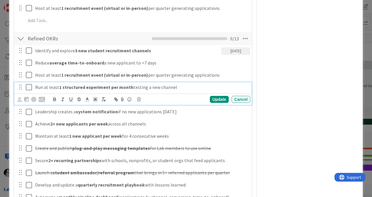
drag, startPoint x: 177, startPoint y: 82, endPoint x: 32, endPoint y: 82, distance: 145.4
click at [32, 82] on div "Run at least 1 structured experiment per month testing a new channel" at bounding box center [134, 87] width 234 height 10
copy p "Run at least 1 structured experiment per month testing a new channel"
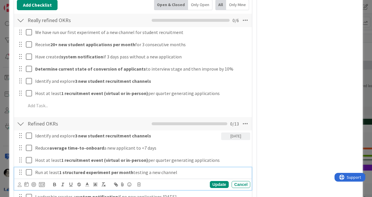
scroll to position [308, 0]
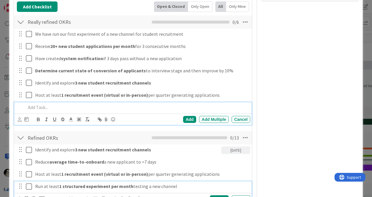
click at [40, 104] on p at bounding box center [137, 107] width 222 height 7
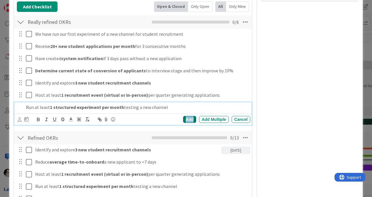
click at [188, 116] on div "Add" at bounding box center [189, 119] width 13 height 7
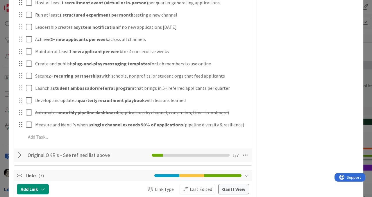
scroll to position [483, 0]
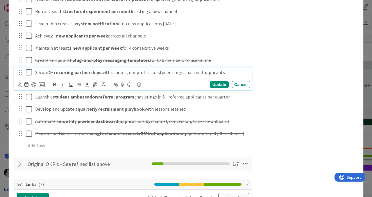
drag, startPoint x: 224, startPoint y: 66, endPoint x: 33, endPoint y: 67, distance: 190.7
click at [33, 67] on div "Secure 2+ recurring partnerships with schools, nonprofits, or student orgs that…" at bounding box center [141, 72] width 217 height 10
copy p "Secure 2+ recurring partnerships with schools, nonprofits, or student orgs that…"
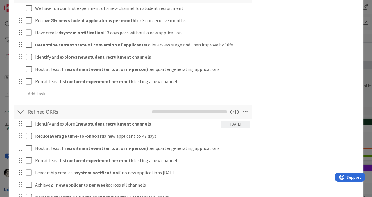
scroll to position [333, 0]
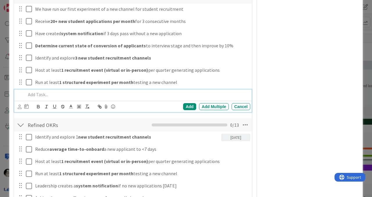
click at [38, 91] on p at bounding box center [137, 94] width 222 height 7
click at [189, 103] on div "Add" at bounding box center [189, 106] width 13 height 7
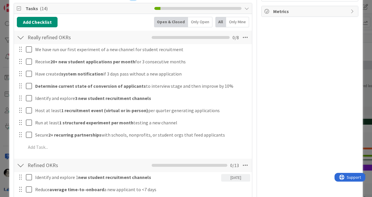
scroll to position [294, 0]
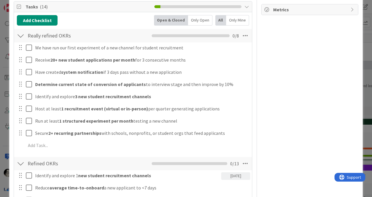
click at [19, 158] on div at bounding box center [21, 163] width 8 height 10
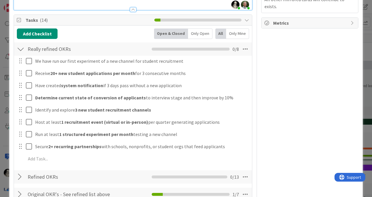
scroll to position [285, 0]
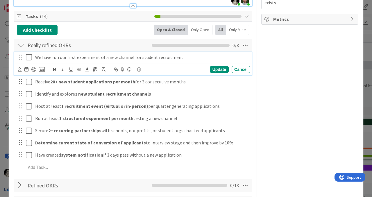
click at [63, 54] on p "We have run our first experiment of a new channel for student recruitment" at bounding box center [141, 57] width 213 height 7
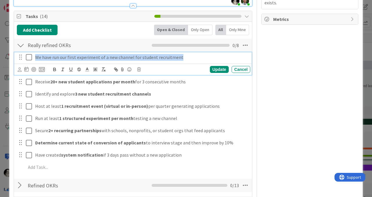
click at [63, 54] on p "We have run our first experiment of a new channel for student recruitment" at bounding box center [141, 57] width 213 height 7
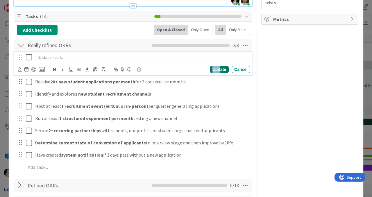
click at [219, 66] on div "Update" at bounding box center [219, 69] width 19 height 7
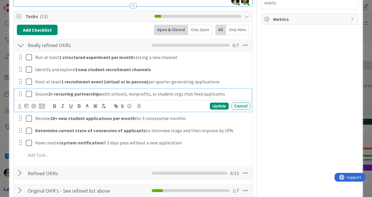
click at [29, 90] on icon at bounding box center [29, 93] width 6 height 7
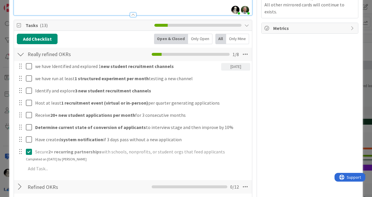
scroll to position [269, 0]
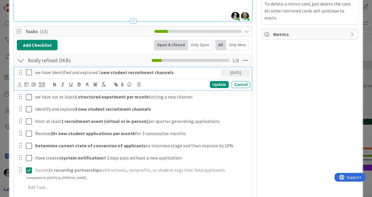
click at [169, 69] on strong "new student recruitment channels" at bounding box center [137, 72] width 73 height 6
click at [26, 82] on icon at bounding box center [26, 84] width 4 height 5
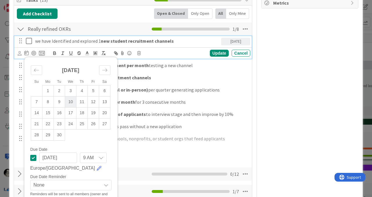
scroll to position [304, 0]
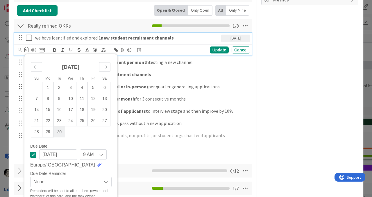
click at [60, 126] on td "30" at bounding box center [59, 131] width 11 height 11
type input "[DATE]"
click at [59, 126] on td "30" at bounding box center [59, 131] width 11 height 11
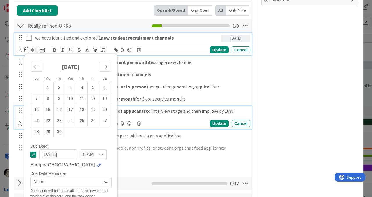
click at [246, 106] on div "Determine current state of conversion of applicants to interview stage and then…" at bounding box center [141, 111] width 217 height 10
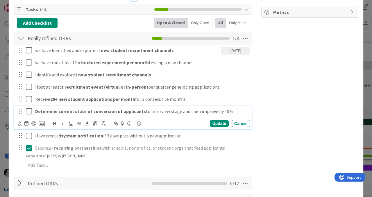
click at [286, 89] on div "Owner Student capacity Dates Planned Dates Not Set Not Set Actual Dates [DATE] …" at bounding box center [309, 161] width 97 height 860
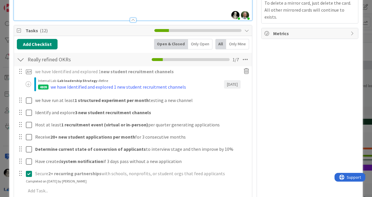
scroll to position [271, 0]
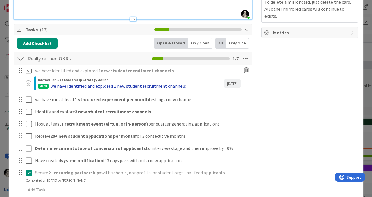
click at [173, 83] on div "we have Identified and explored 1 new student recruitment channels" at bounding box center [118, 86] width 135 height 7
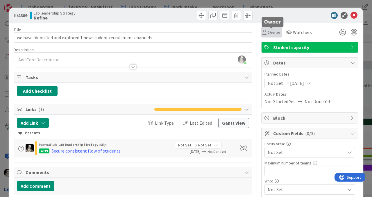
click at [269, 32] on span "Owner" at bounding box center [274, 32] width 13 height 7
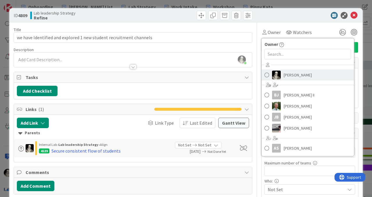
click at [286, 75] on span "[PERSON_NAME]" at bounding box center [298, 75] width 28 height 9
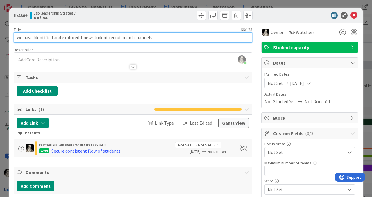
click at [52, 40] on input "we have Identified and explored 1 new student recruitment channels" at bounding box center [133, 37] width 239 height 10
drag, startPoint x: 58, startPoint y: 36, endPoint x: 58, endPoint y: 14, distance: 21.8
click at [58, 35] on input "Identify and explored 1 new student recruitment channels" at bounding box center [133, 37] width 239 height 10
type input "Identify and explore 1 new student recruitment channels"
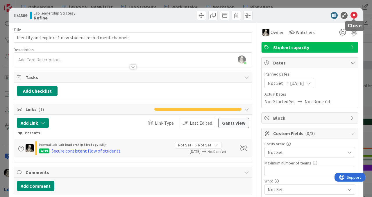
click at [354, 17] on icon at bounding box center [354, 15] width 7 height 7
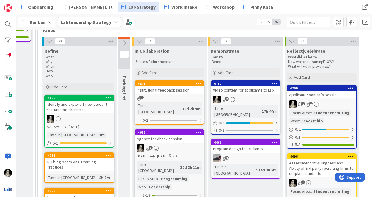
scroll to position [206, 872]
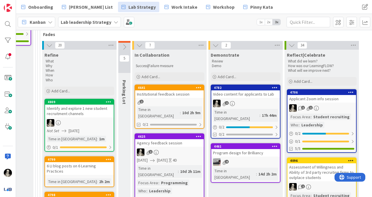
click at [82, 108] on div "Identify and explore 1 new student recruitment channels" at bounding box center [79, 111] width 69 height 13
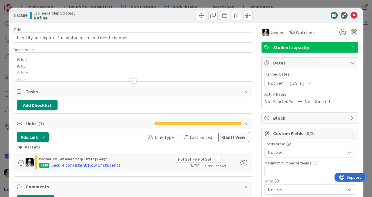
click at [135, 80] on div at bounding box center [133, 81] width 6 height 5
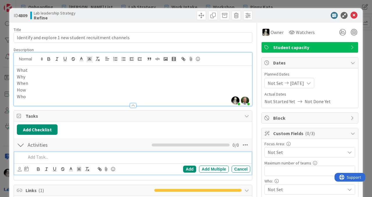
type input "Success/Fail Measures"
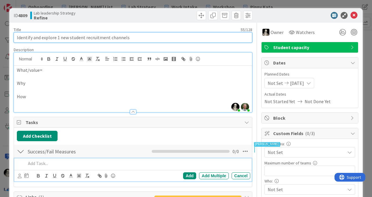
drag, startPoint x: 131, startPoint y: 38, endPoint x: 7, endPoint y: 39, distance: 124.1
click at [7, 39] on div "ID 4809 Lab leadership Strategy Refine Title 55 / 128 Identify and explore 1 ne…" at bounding box center [186, 98] width 372 height 197
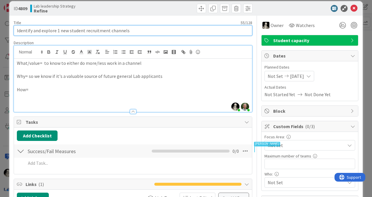
scroll to position [6, 0]
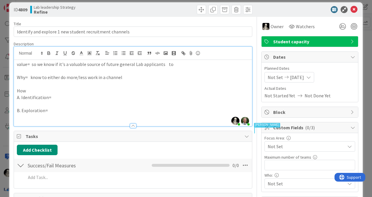
type input "Identify and explore 1 new student recruitment channel"
drag, startPoint x: 166, startPoint y: 65, endPoint x: 31, endPoint y: 67, distance: 134.9
click at [31, 67] on p "value= so we know if it's a valuable source of future general Lab applicants" at bounding box center [133, 64] width 232 height 7
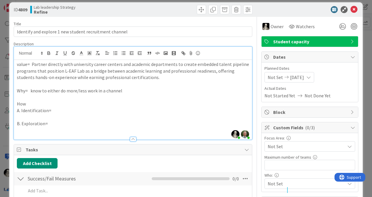
click at [32, 105] on p "How" at bounding box center [133, 104] width 232 height 7
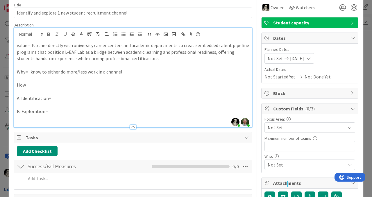
scroll to position [0, 0]
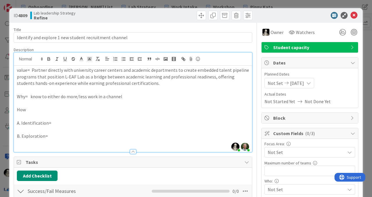
click at [22, 71] on p "value= Partner directly with university career centers and academic departments…" at bounding box center [133, 77] width 232 height 20
click at [49, 57] on icon "button" at bounding box center [48, 58] width 5 height 5
click at [137, 93] on p "Why= know to either do more/less work in a channel" at bounding box center [133, 96] width 232 height 7
click at [48, 74] on p "value = Partner directly with university career centers and academic department…" at bounding box center [133, 77] width 232 height 20
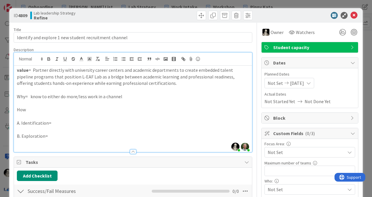
drag, startPoint x: 46, startPoint y: 71, endPoint x: 47, endPoint y: 59, distance: 12.0
click at [46, 71] on p "value = Partner directly with university career centers and academic department…" at bounding box center [133, 77] width 232 height 20
click at [19, 71] on strong "value" at bounding box center [23, 70] width 12 height 6
click at [161, 83] on p "Value = Partnering directly with university career centers and academic departm…" at bounding box center [133, 77] width 232 height 20
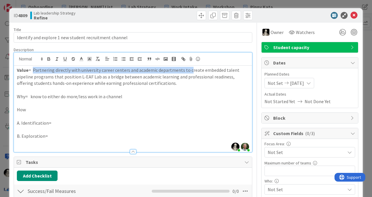
drag, startPoint x: 33, startPoint y: 71, endPoint x: 189, endPoint y: 70, distance: 156.4
click at [189, 70] on p "Value = Partnering directly with university career centers and academic departm…" at bounding box center [133, 77] width 232 height 20
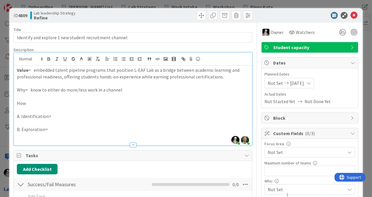
click at [92, 72] on p "Value = embedded talent pipeline programs that position L-EAF Lab as a bridge b…" at bounding box center [133, 73] width 232 height 13
drag, startPoint x: 34, startPoint y: 71, endPoint x: 109, endPoint y: 70, distance: 75.3
click at [109, 70] on p "Value = embedded talent pipeline that position L-EAF Lab as a bridge between ac…" at bounding box center [133, 73] width 232 height 13
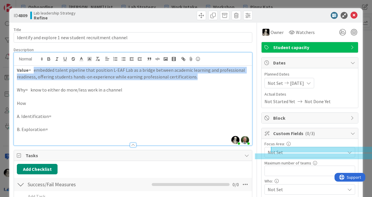
drag, startPoint x: 197, startPoint y: 77, endPoint x: 34, endPoint y: 72, distance: 163.2
click at [34, 72] on p "Value = embedded talent pipeline that position L-EAF Lab as a bridge between ac…" at bounding box center [133, 73] width 232 height 13
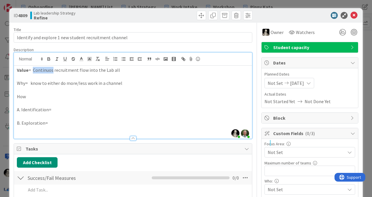
click at [42, 71] on p "Value = Continuos recruitment flow into the Lab all" at bounding box center [133, 70] width 232 height 7
drag, startPoint x: 121, startPoint y: 71, endPoint x: 34, endPoint y: 69, distance: 87.5
click at [34, 69] on p "Value = Continuos recruitment flow into the Lab all" at bounding box center [133, 70] width 232 height 7
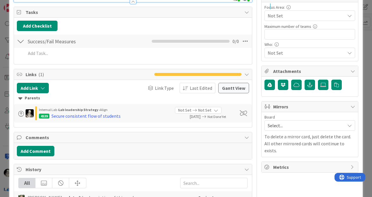
scroll to position [149, 0]
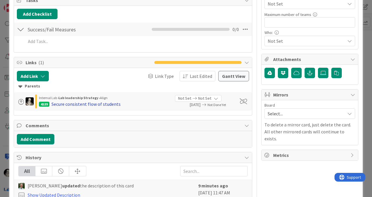
click at [65, 104] on div "Secure consistent flow of students" at bounding box center [85, 104] width 69 height 7
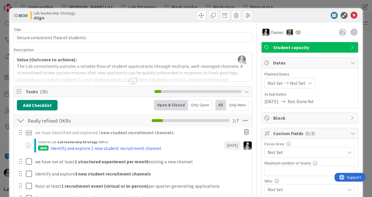
click at [131, 78] on div at bounding box center [133, 74] width 238 height 15
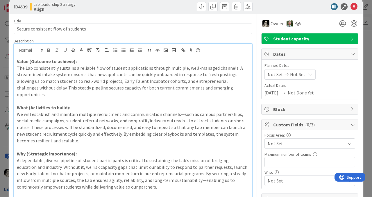
scroll to position [13, 0]
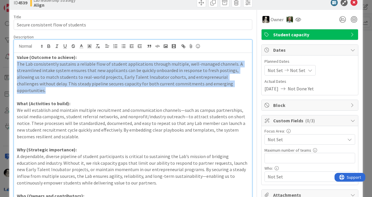
drag, startPoint x: 220, startPoint y: 85, endPoint x: 11, endPoint y: 65, distance: 210.0
copy p "The Lab consistently sustains a reliable flow of student applications through m…"
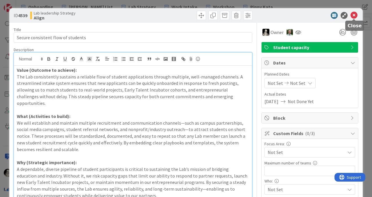
click at [355, 13] on icon at bounding box center [354, 15] width 7 height 7
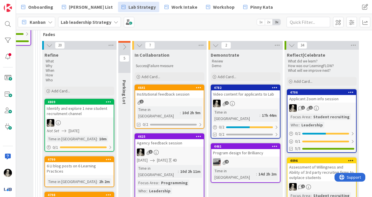
click at [91, 110] on div "Identify and explore 1 new student recruitment channel" at bounding box center [79, 111] width 69 height 13
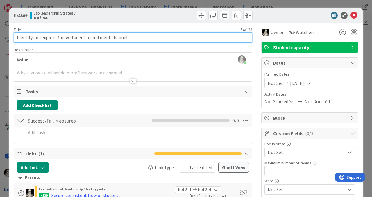
click at [92, 37] on input "Identify and explore 1 new student recruitment channel" at bounding box center [133, 37] width 239 height 10
